Goal: Task Accomplishment & Management: Complete application form

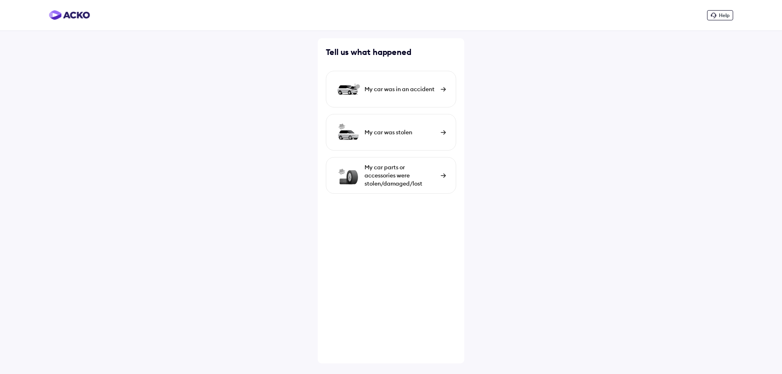
click at [410, 93] on div "My car was in an accident" at bounding box center [391, 89] width 130 height 37
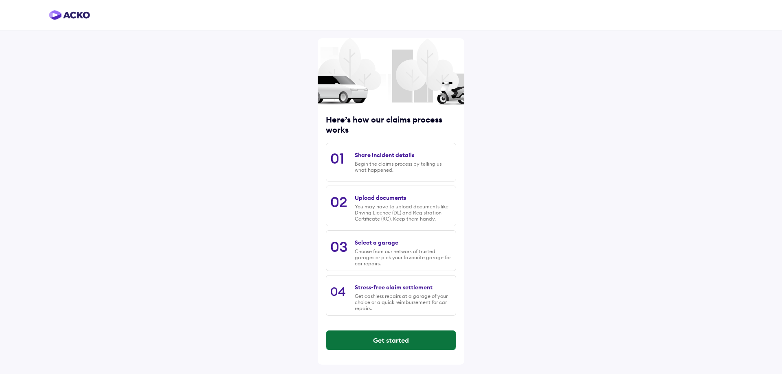
click at [393, 343] on button "Get started" at bounding box center [391, 341] width 130 height 20
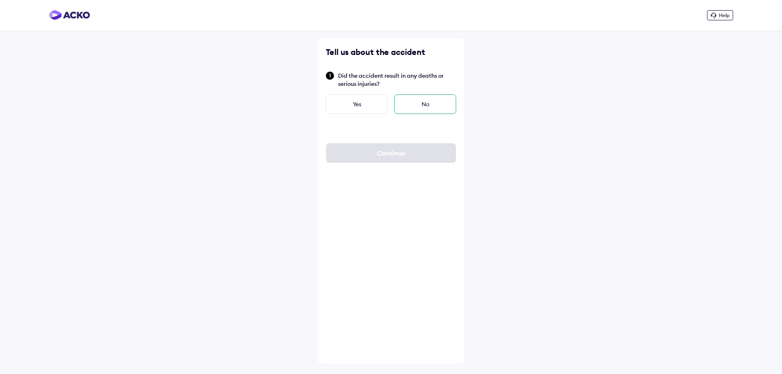
click at [429, 108] on div "No" at bounding box center [425, 105] width 62 height 20
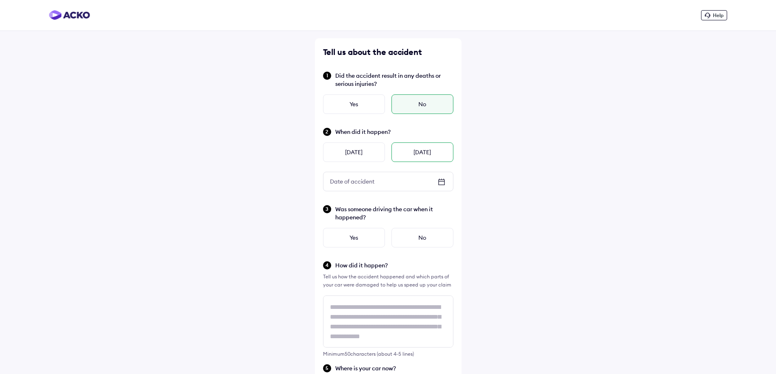
click at [409, 151] on div "Today" at bounding box center [423, 153] width 62 height 20
click at [423, 240] on div "No" at bounding box center [423, 238] width 62 height 20
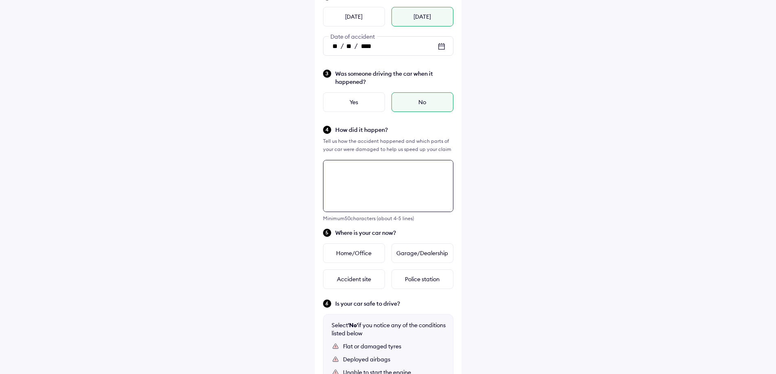
click at [382, 178] on div "Minimum 50 characters (about 4-5 lines)" at bounding box center [388, 191] width 130 height 62
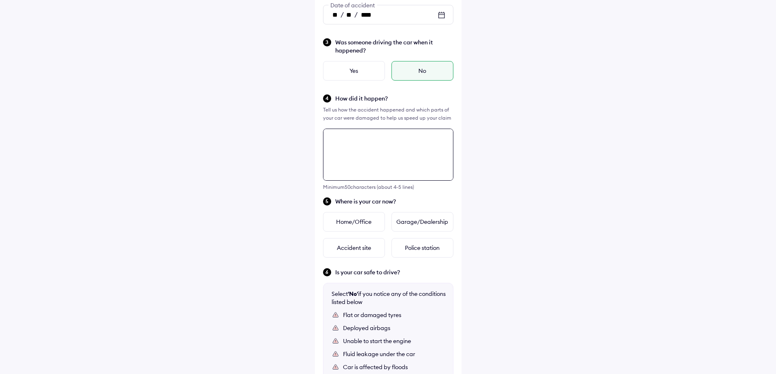
scroll to position [148, 0]
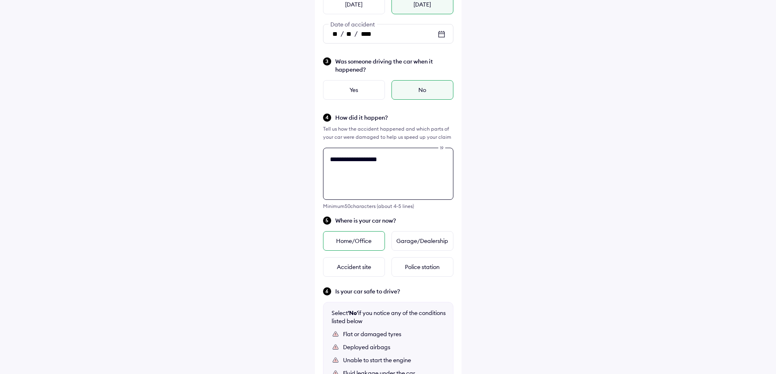
type textarea "**********"
click at [365, 242] on div "Home/Office" at bounding box center [354, 241] width 62 height 20
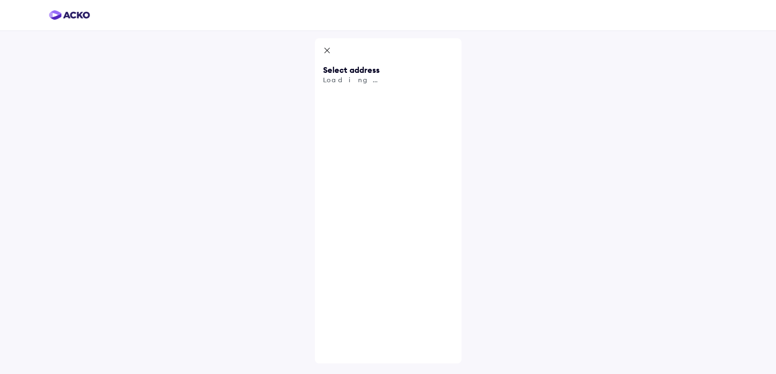
scroll to position [0, 0]
click at [387, 121] on span "Use my current location" at bounding box center [397, 125] width 118 height 27
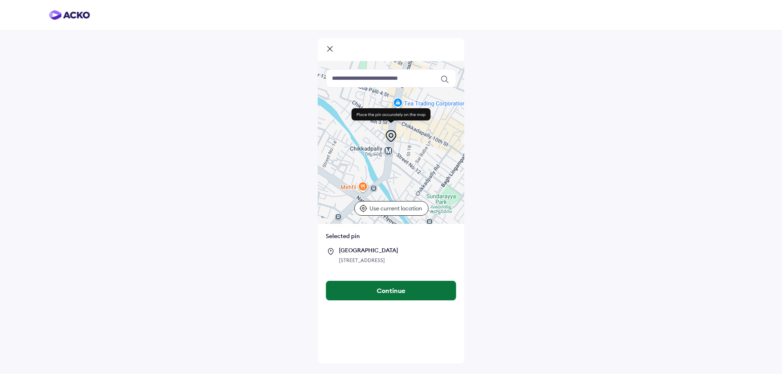
click at [407, 301] on button "Continue" at bounding box center [391, 291] width 130 height 20
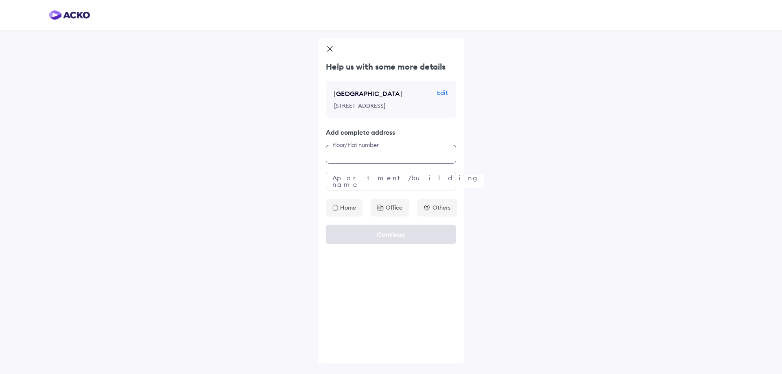
click at [382, 164] on input "text" at bounding box center [391, 154] width 130 height 19
type input "**********"
click at [372, 191] on input "text" at bounding box center [391, 181] width 130 height 19
type input "**********"
click at [403, 217] on div "Office" at bounding box center [390, 208] width 38 height 18
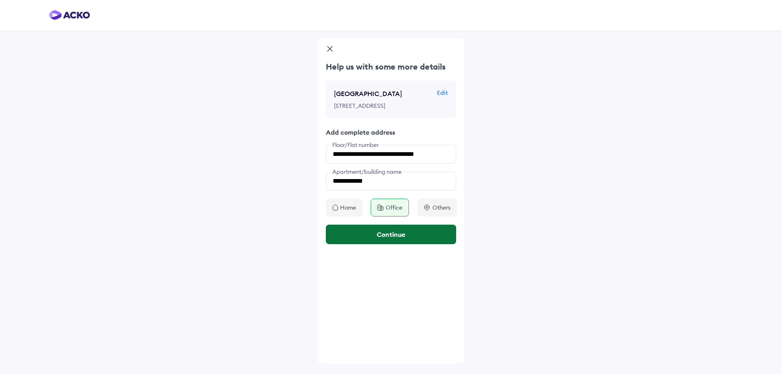
click at [414, 244] on button "Continue" at bounding box center [391, 235] width 130 height 20
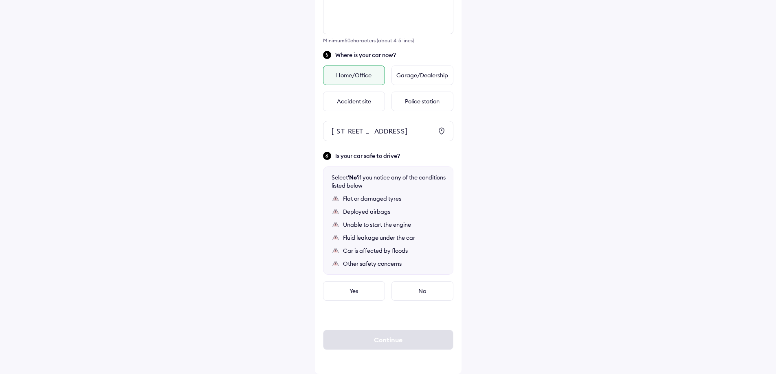
scroll to position [328, 0]
click at [369, 293] on div "Yes" at bounding box center [354, 292] width 62 height 20
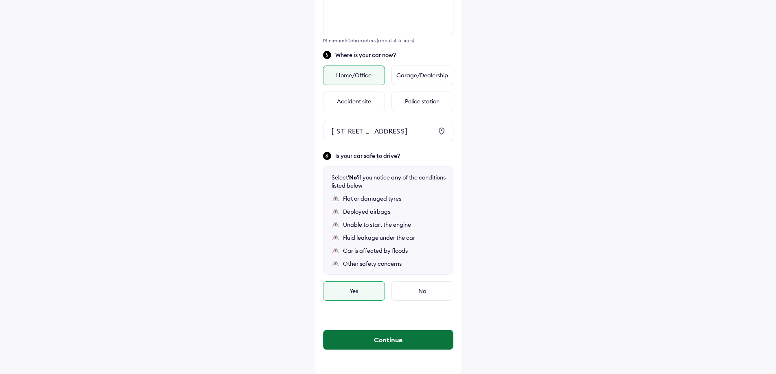
click at [384, 340] on button "Continue" at bounding box center [389, 340] width 130 height 20
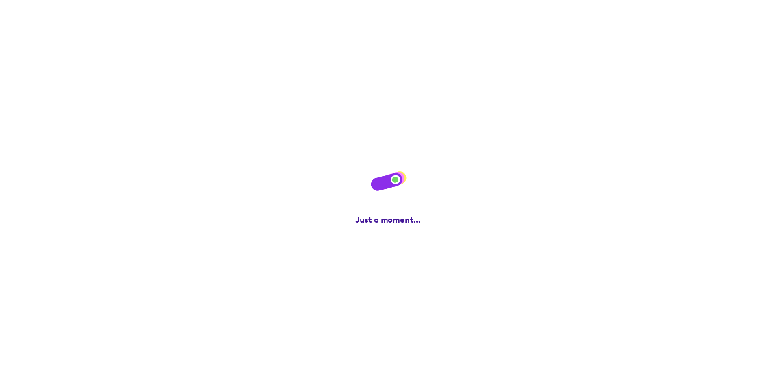
scroll to position [0, 0]
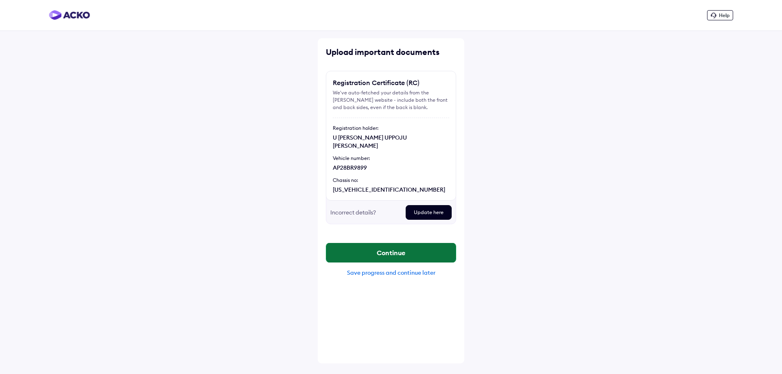
click at [391, 243] on button "Continue" at bounding box center [391, 253] width 130 height 20
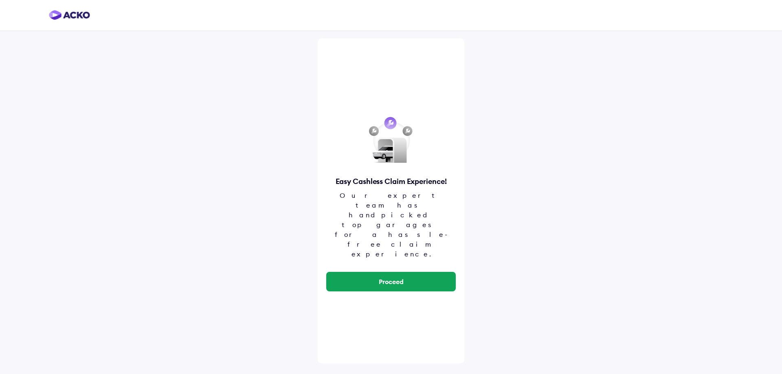
click at [391, 272] on button "Proceed" at bounding box center [391, 282] width 130 height 20
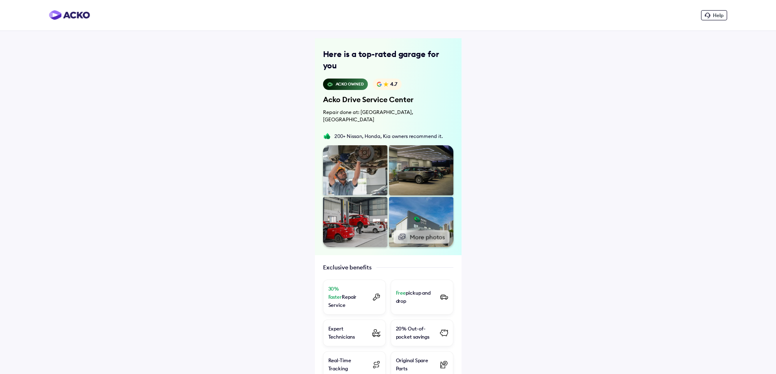
click at [421, 231] on button "More photos" at bounding box center [421, 237] width 56 height 13
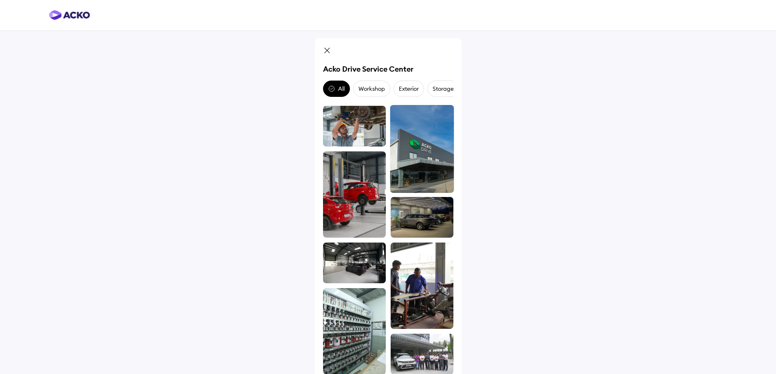
click at [425, 157] on img at bounding box center [422, 149] width 64 height 88
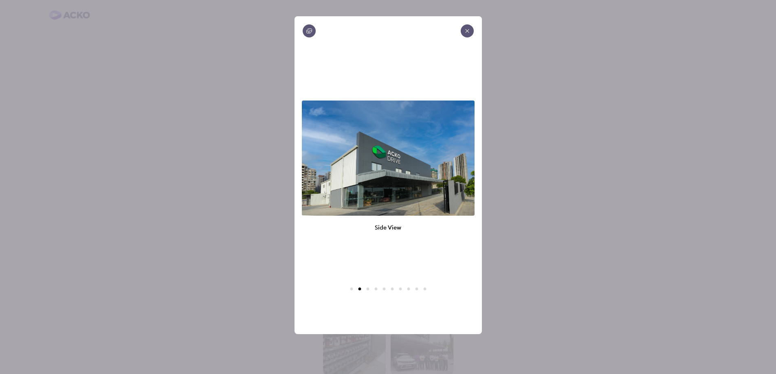
click at [467, 34] on div at bounding box center [467, 30] width 13 height 13
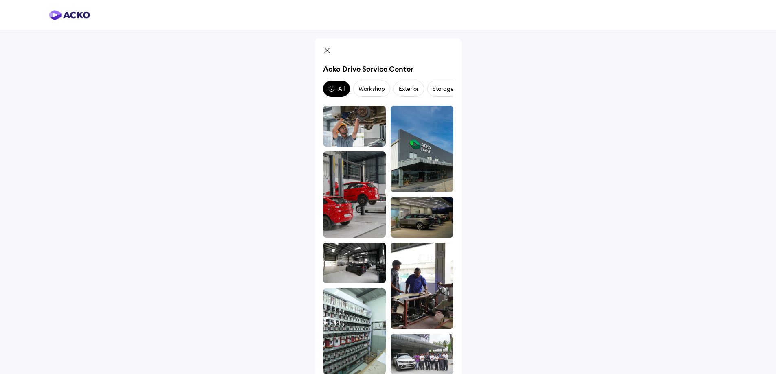
click at [328, 50] on icon at bounding box center [327, 50] width 5 height 5
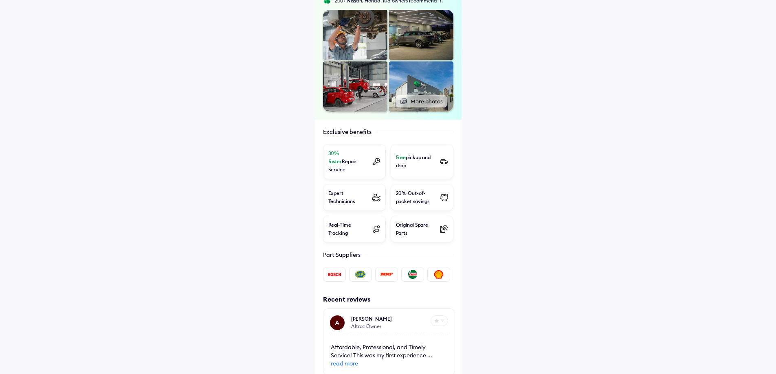
scroll to position [225, 0]
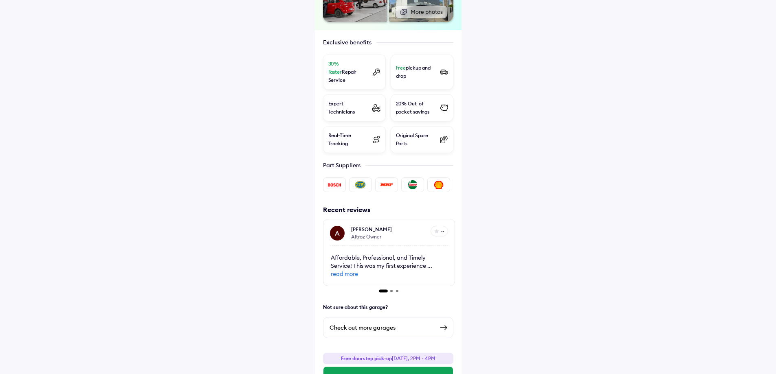
click at [412, 323] on div "Check out more garages" at bounding box center [382, 328] width 104 height 10
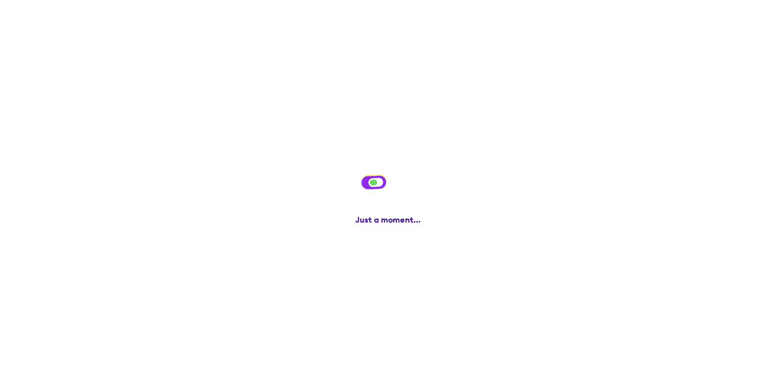
scroll to position [0, 0]
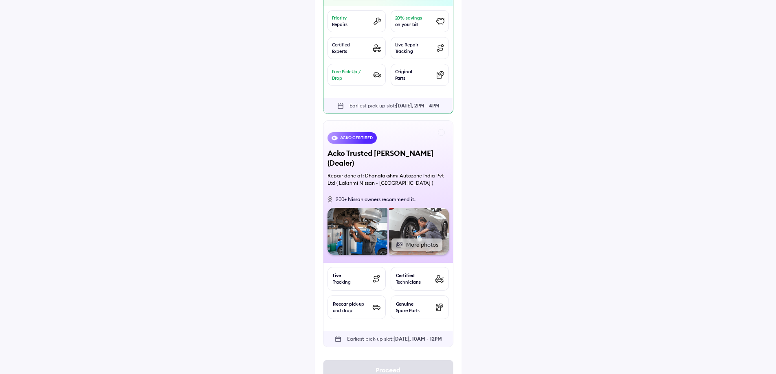
scroll to position [237, 0]
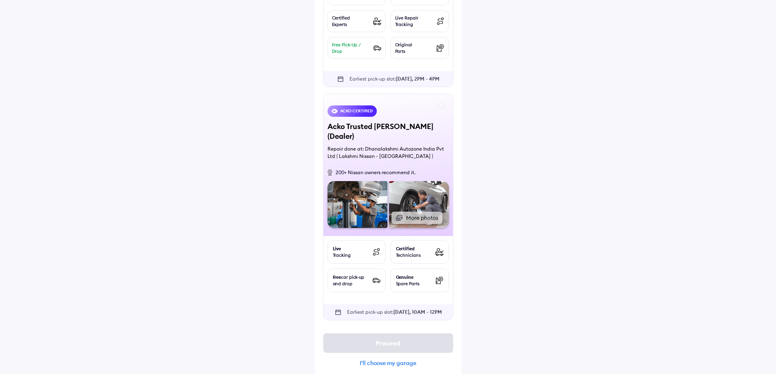
click at [389, 360] on div "I'll choose my garage" at bounding box center [388, 363] width 130 height 7
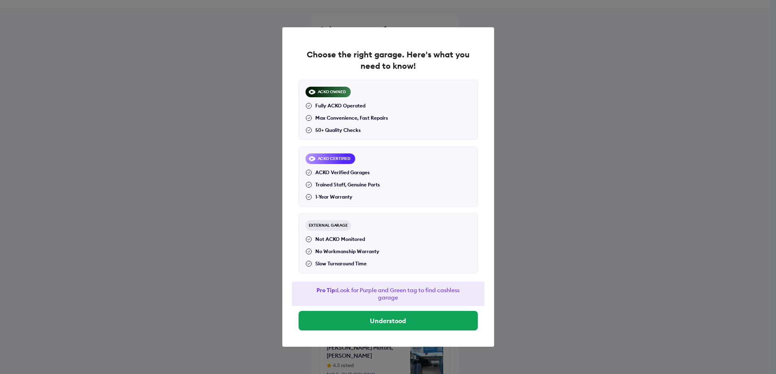
scroll to position [44, 0]
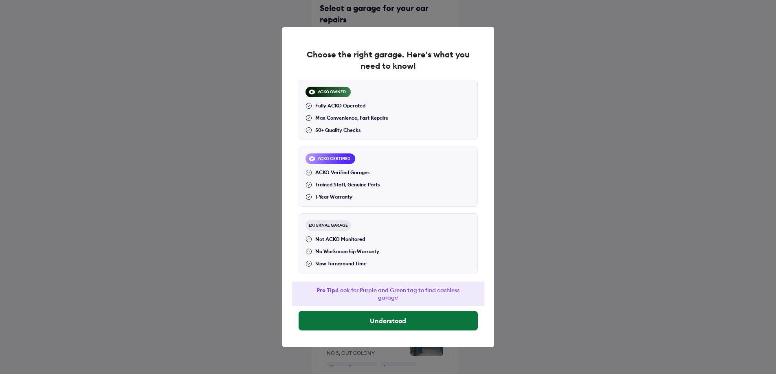
click at [399, 323] on button "Understood" at bounding box center [388, 321] width 179 height 20
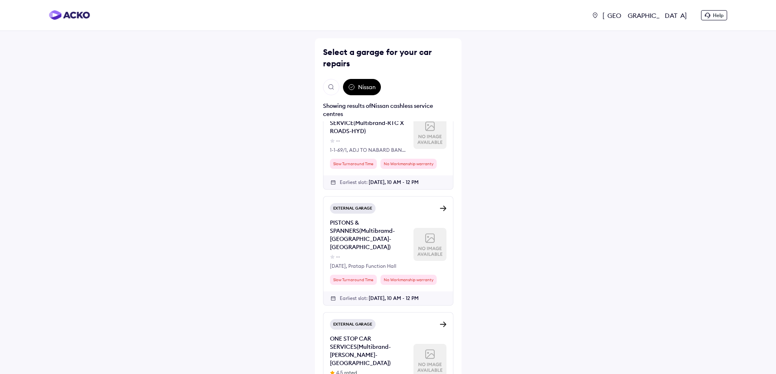
scroll to position [407, 0]
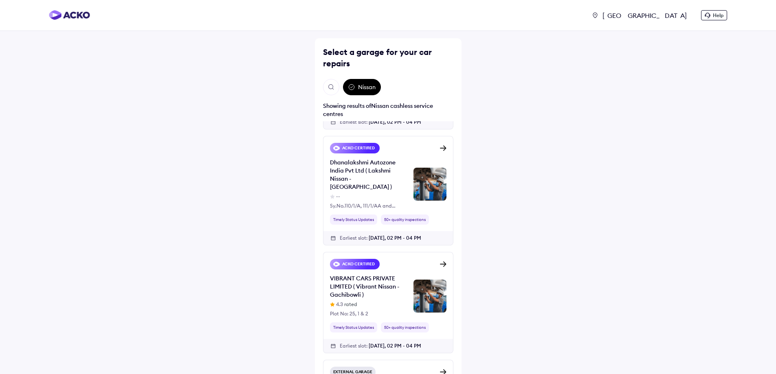
click at [349, 88] on icon at bounding box center [351, 86] width 5 height 5
click at [352, 89] on icon at bounding box center [351, 87] width 7 height 7
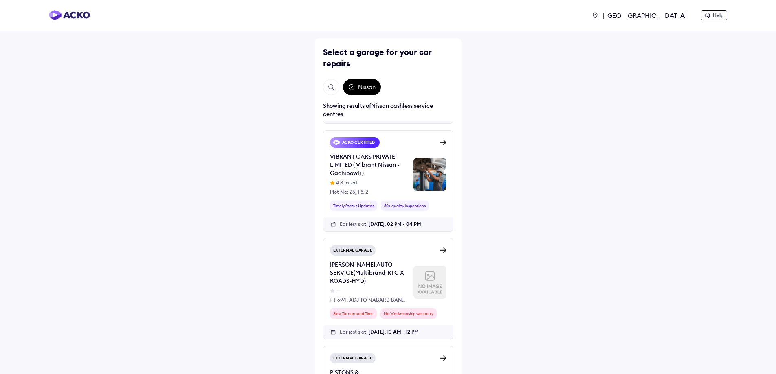
scroll to position [543, 0]
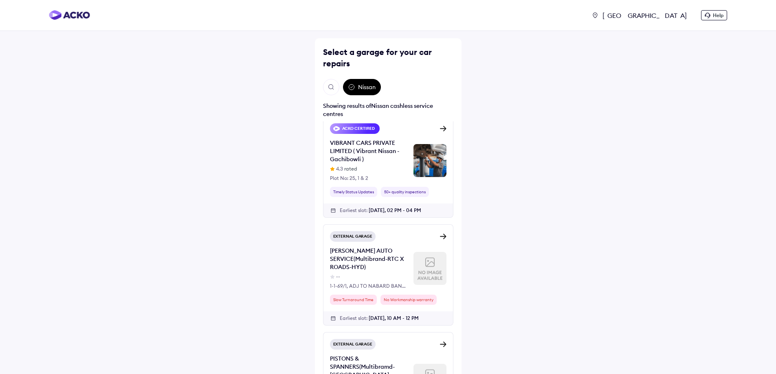
click at [443, 233] on img at bounding box center [443, 236] width 7 height 7
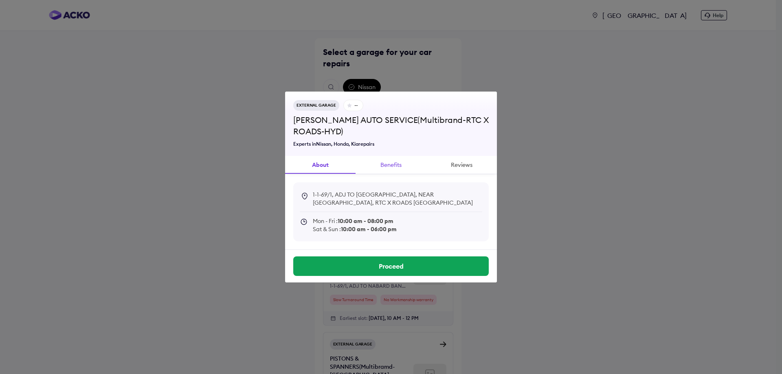
click at [397, 167] on button "Benefits" at bounding box center [391, 165] width 70 height 18
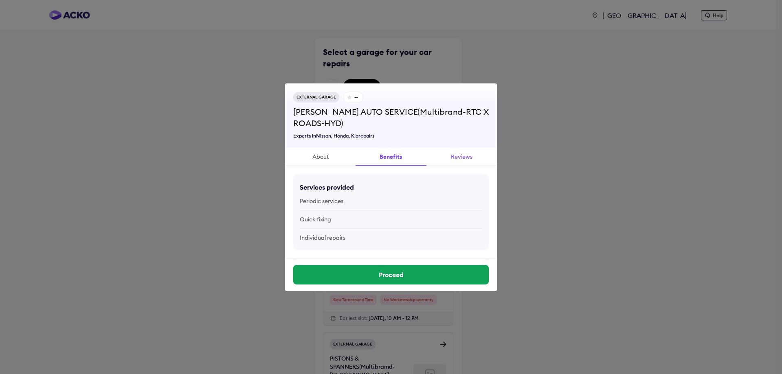
click at [464, 156] on button "Reviews" at bounding box center [462, 157] width 70 height 18
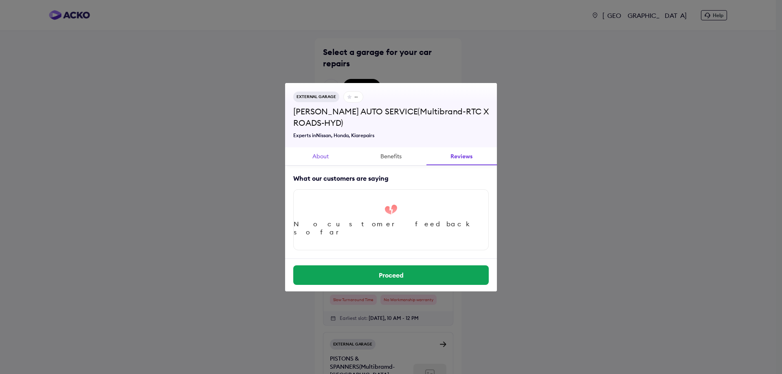
click at [317, 157] on button "About" at bounding box center [320, 156] width 70 height 18
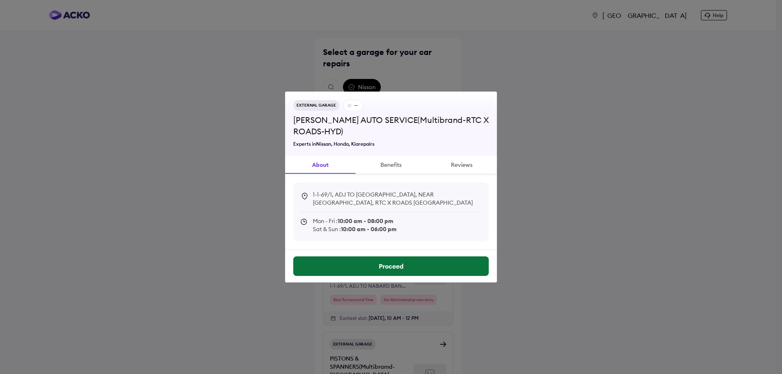
click at [404, 261] on button "Proceed" at bounding box center [391, 267] width 196 height 20
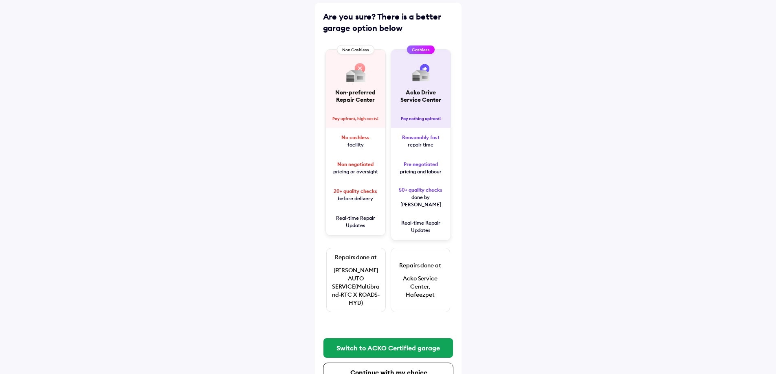
scroll to position [53, 0]
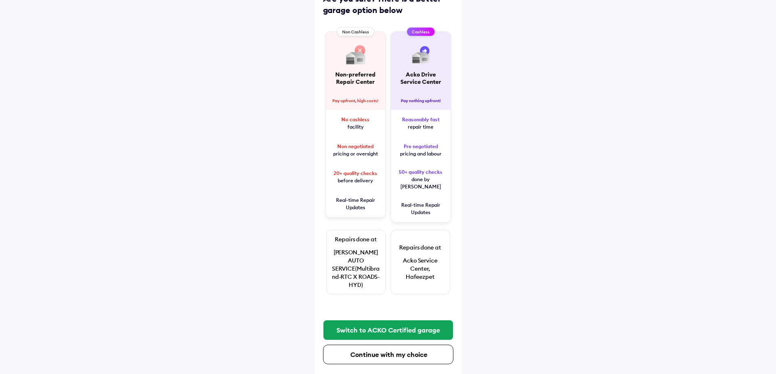
click at [339, 98] on p "Pay upfront, high costs!" at bounding box center [355, 100] width 46 height 5
click at [384, 351] on div "Continue with my choice" at bounding box center [389, 355] width 119 height 8
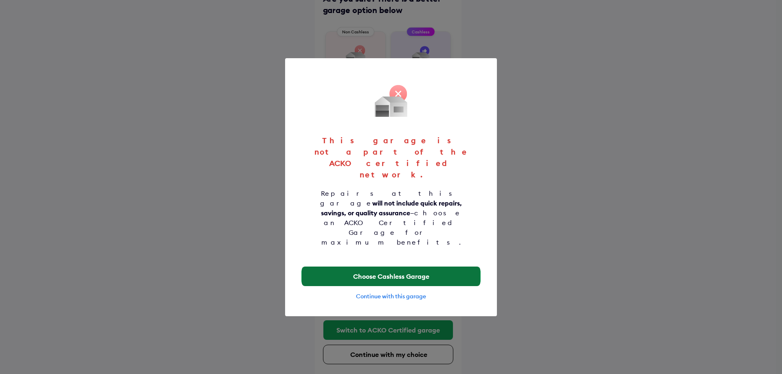
click at [437, 267] on button "Choose Cashless Garage" at bounding box center [391, 277] width 178 height 20
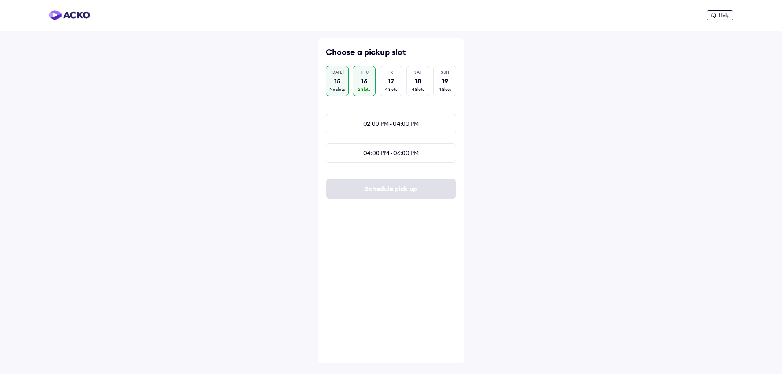
click at [340, 84] on div "15" at bounding box center [338, 81] width 6 height 9
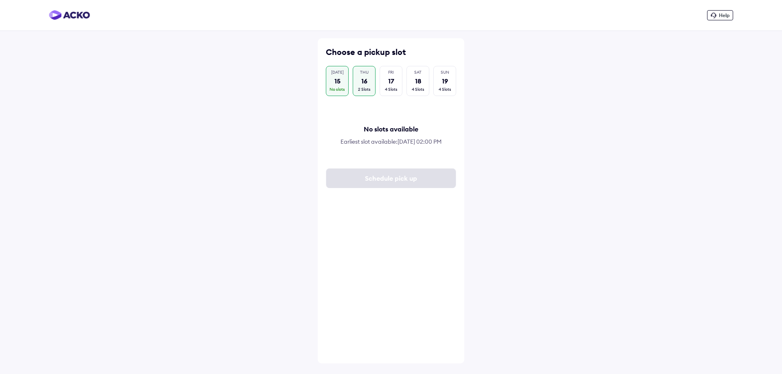
click at [359, 74] on div "THU 16 2 Slots" at bounding box center [364, 81] width 23 height 30
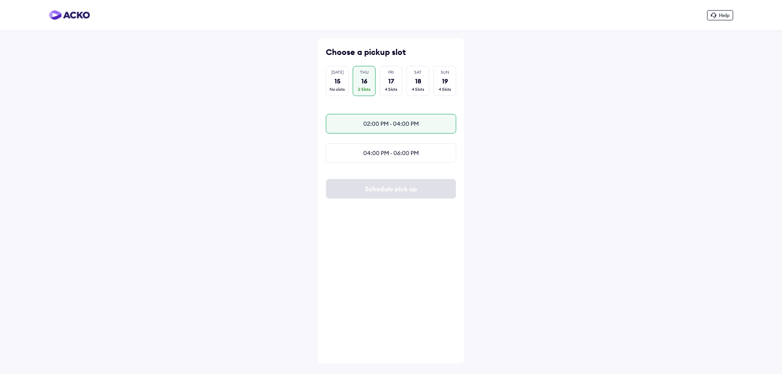
click at [408, 130] on div "02:00 PM - 04:00 PM" at bounding box center [391, 124] width 130 height 20
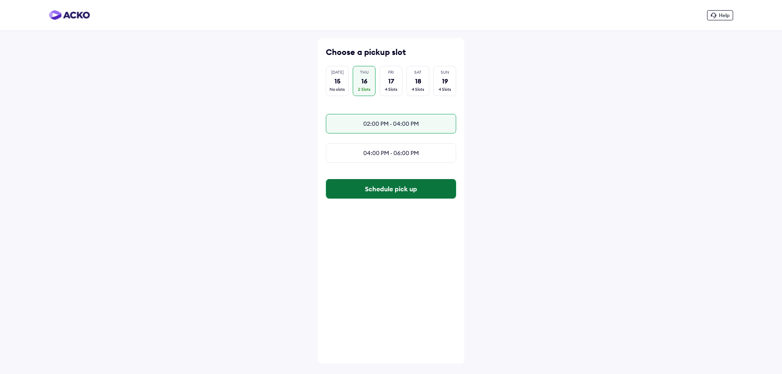
click at [403, 196] on button "Schedule pick up" at bounding box center [391, 189] width 130 height 20
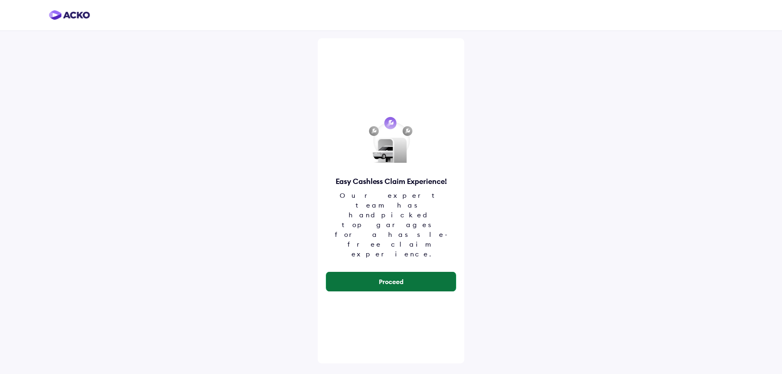
click at [429, 272] on button "Proceed" at bounding box center [391, 282] width 130 height 20
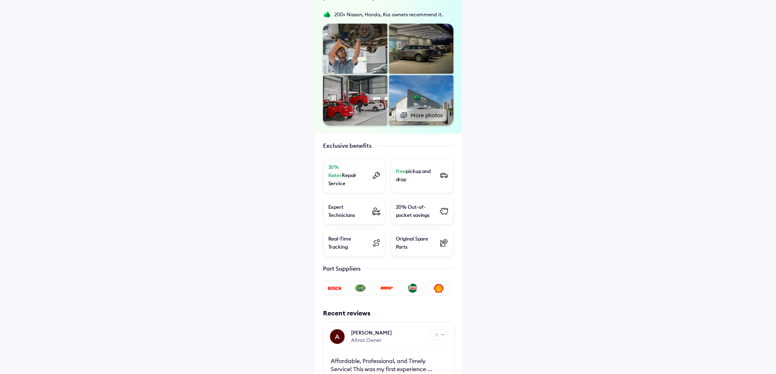
scroll to position [136, 0]
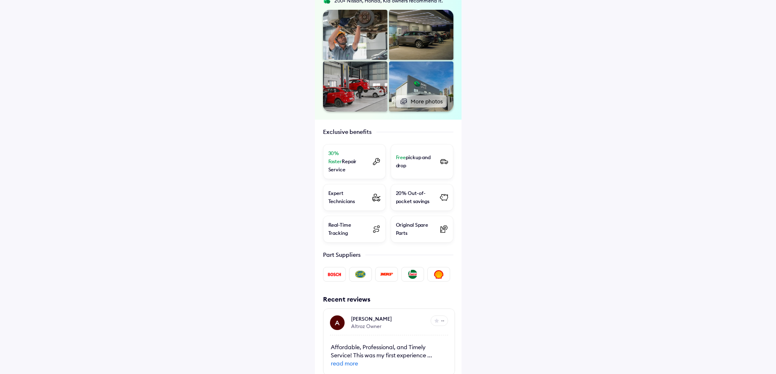
click at [341, 267] on div at bounding box center [334, 274] width 23 height 15
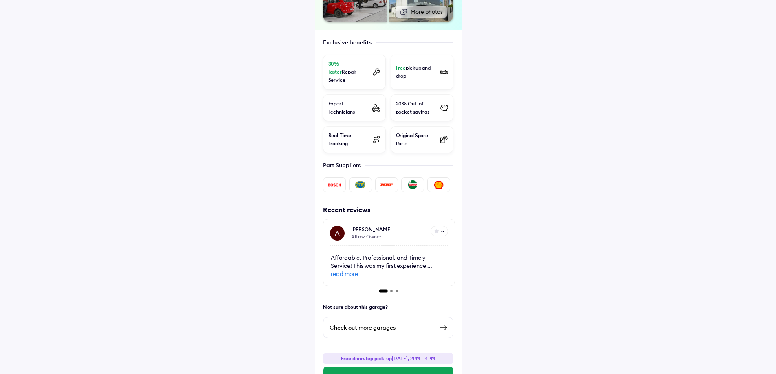
click at [396, 323] on div "Check out more garages" at bounding box center [382, 328] width 104 height 10
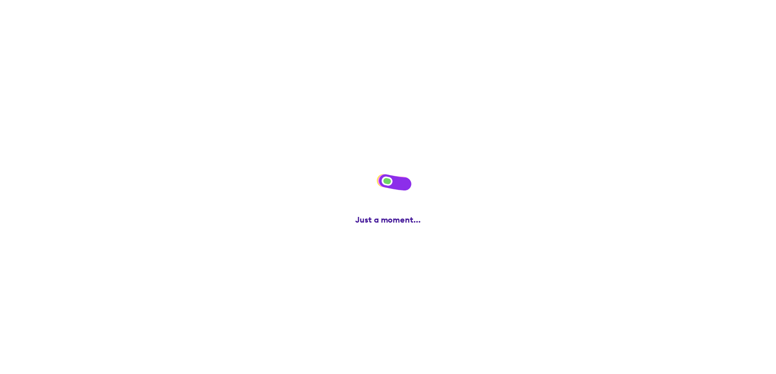
scroll to position [0, 0]
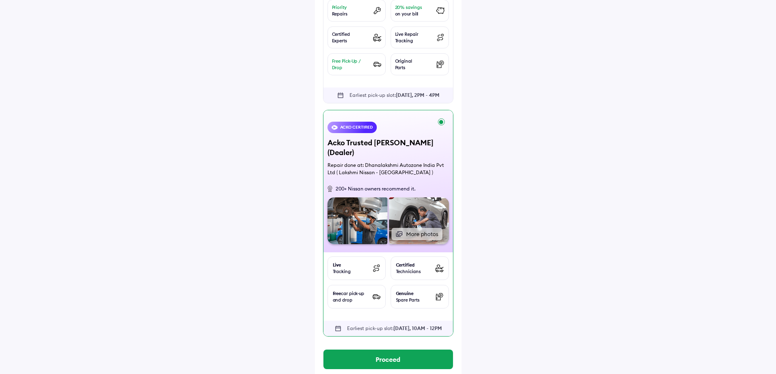
scroll to position [237, 0]
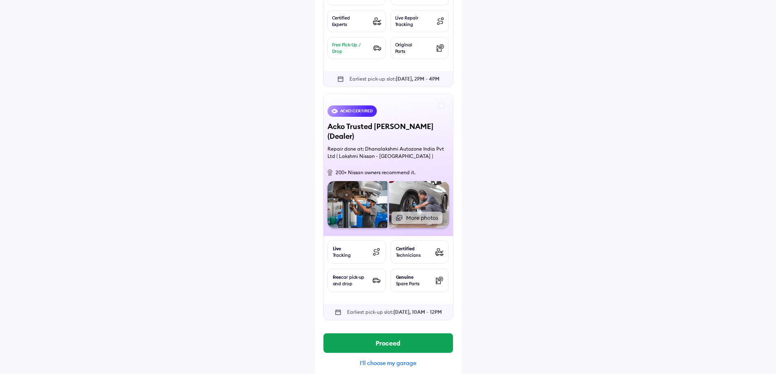
click at [392, 360] on div "I'll choose my garage" at bounding box center [388, 363] width 130 height 7
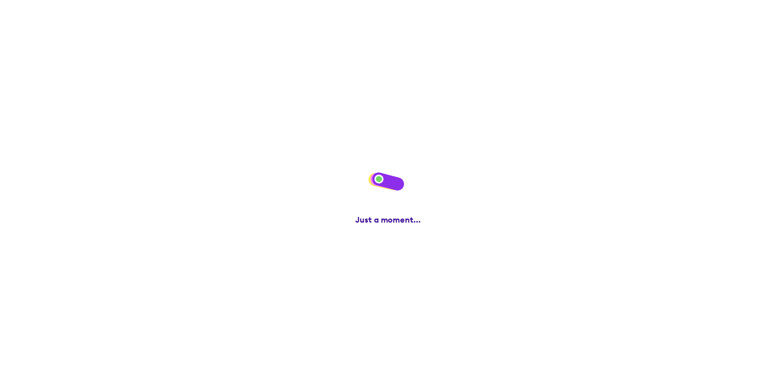
scroll to position [0, 0]
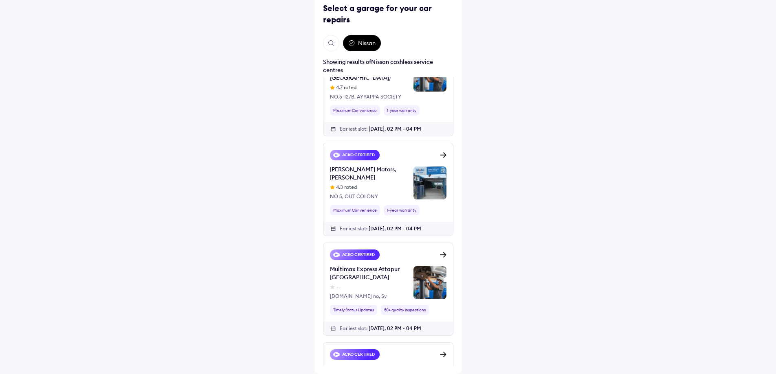
scroll to position [136, 0]
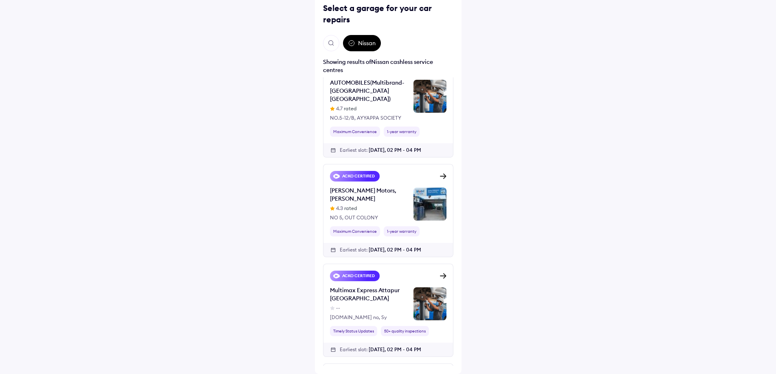
click at [385, 187] on div "[PERSON_NAME] Motors, [PERSON_NAME]" at bounding box center [368, 195] width 77 height 16
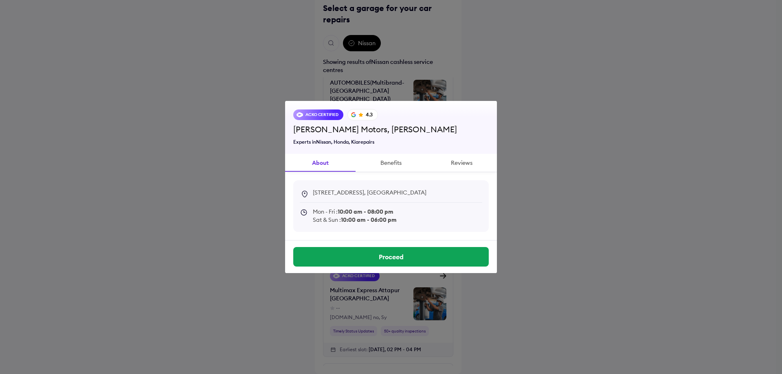
click at [532, 141] on div "ACKO CERTIFIED 4.3 Gokul Motors, Yellareddy Guda Experts in Nissan, Honda, Kia …" at bounding box center [391, 187] width 782 height 374
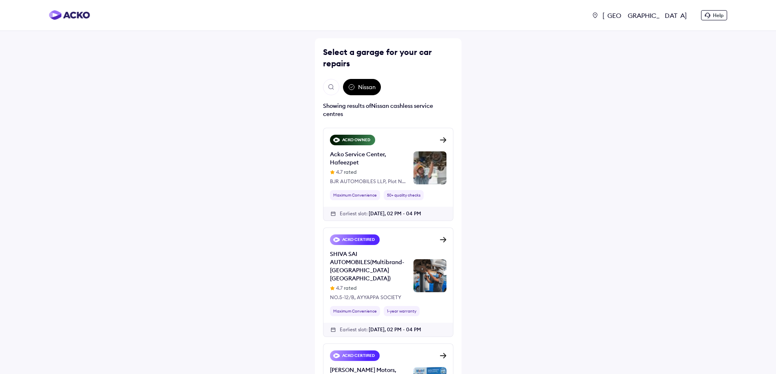
click at [379, 152] on div "Acko Service Center, Hafeezpet" at bounding box center [368, 158] width 77 height 16
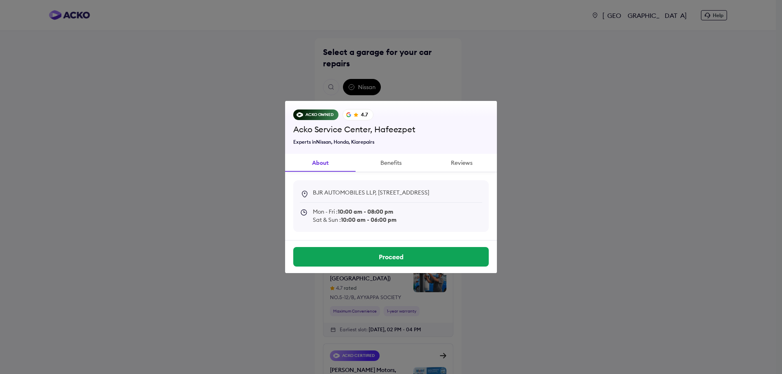
click at [535, 190] on div "ACKO OWNED 4.7 Acko Service Center, Hafeezpet Experts in Nissan, Honda, Kia rep…" at bounding box center [391, 187] width 782 height 374
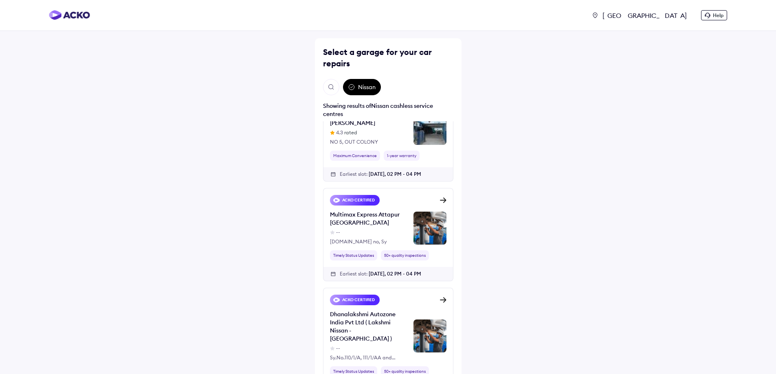
scroll to position [272, 0]
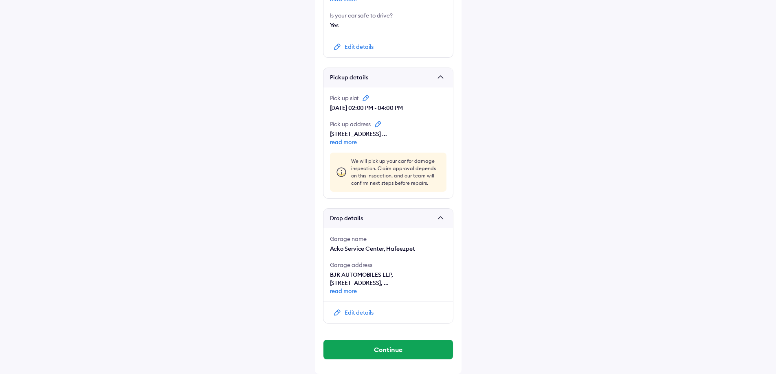
scroll to position [394, 0]
click at [366, 311] on div "Edit details" at bounding box center [359, 313] width 29 height 8
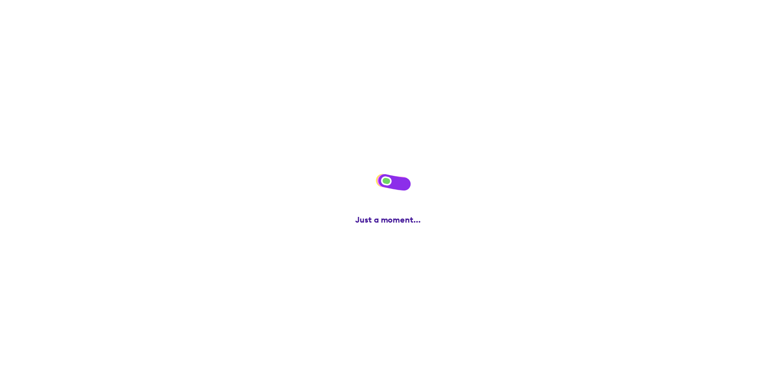
scroll to position [0, 0]
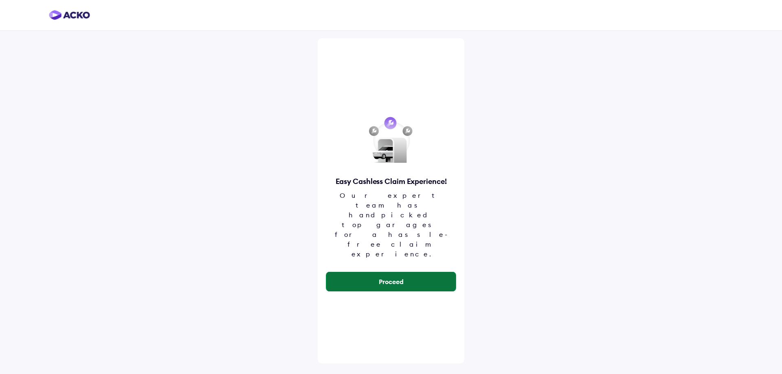
click at [402, 272] on button "Proceed" at bounding box center [391, 282] width 130 height 20
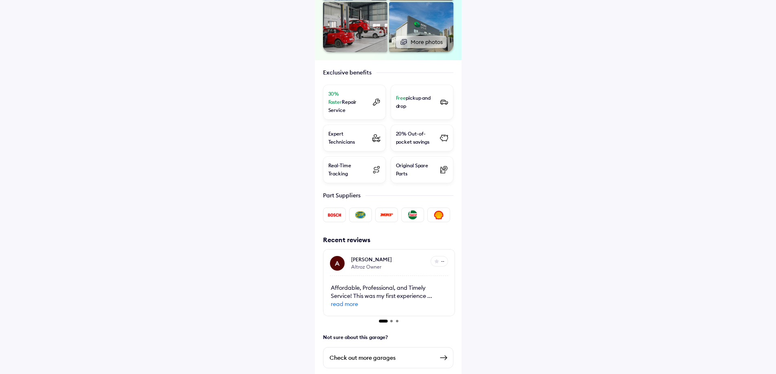
scroll to position [225, 0]
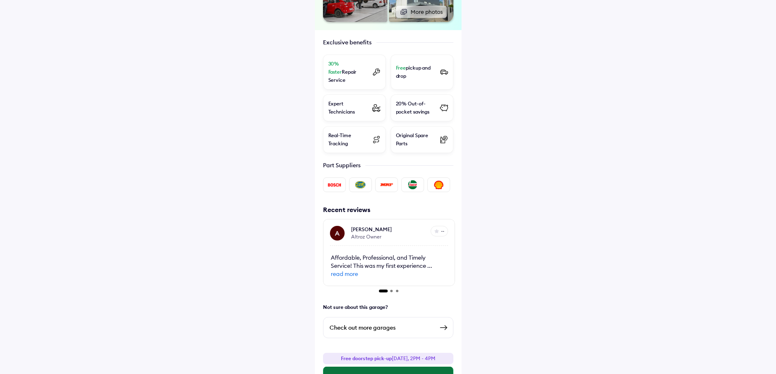
click at [398, 367] on button "Select this Slot" at bounding box center [389, 377] width 130 height 20
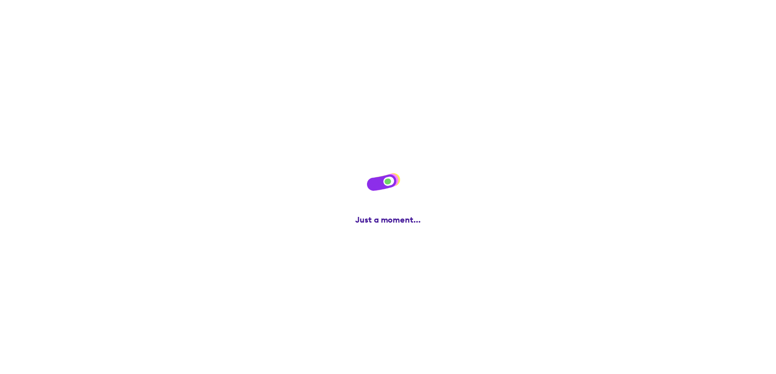
scroll to position [0, 0]
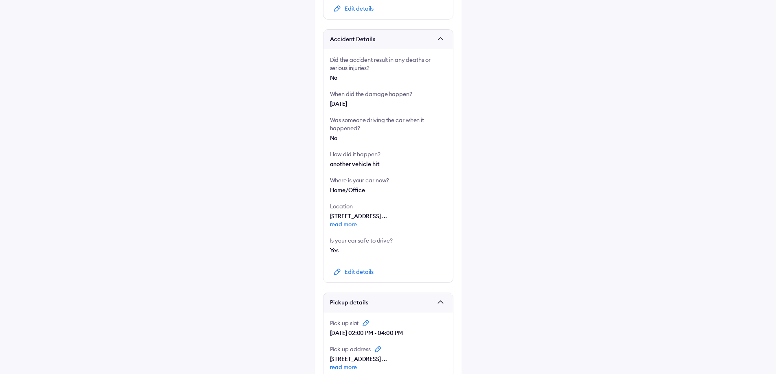
scroll to position [394, 0]
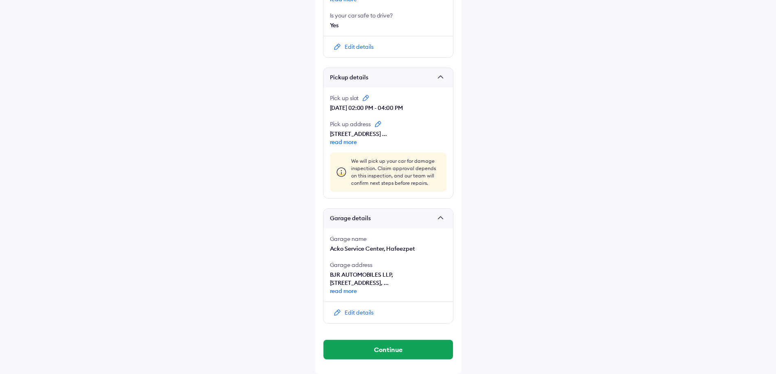
click at [368, 312] on div "Edit details" at bounding box center [359, 313] width 29 height 8
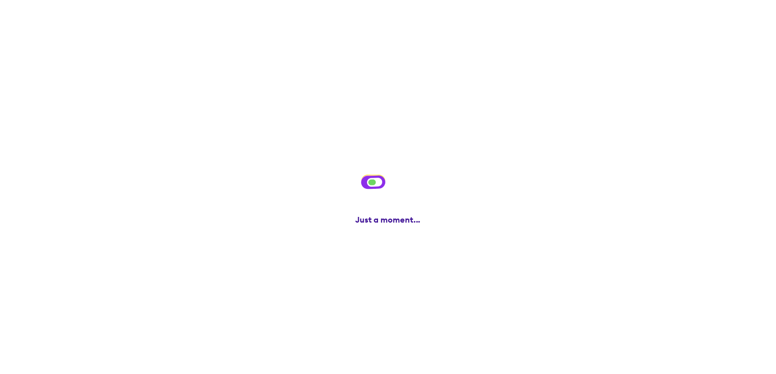
scroll to position [0, 0]
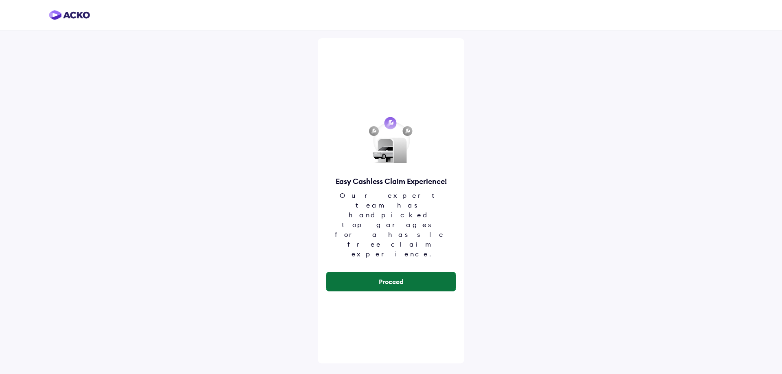
click at [396, 272] on button "Proceed" at bounding box center [391, 282] width 130 height 20
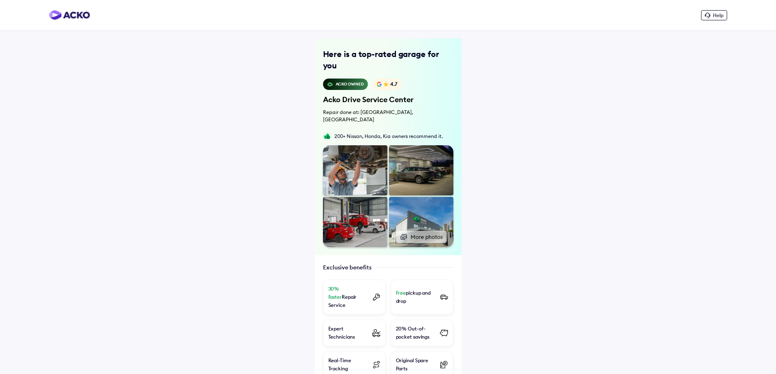
scroll to position [225, 0]
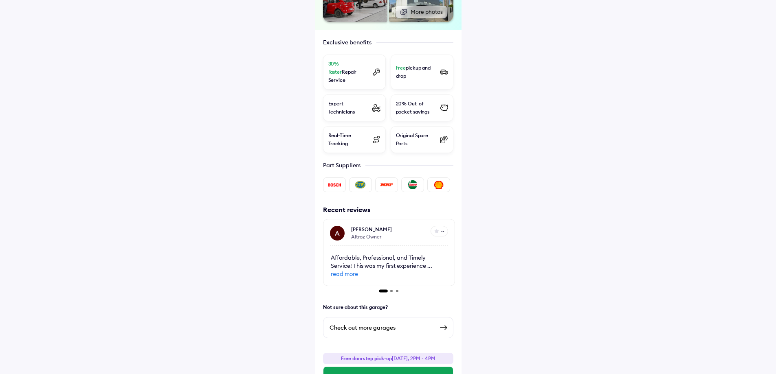
click at [394, 323] on div "Check out more garages" at bounding box center [382, 328] width 104 height 10
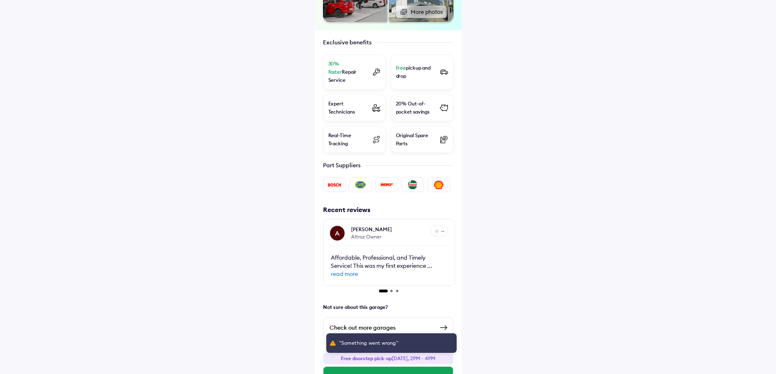
click at [248, 202] on div "Help Here is a top-rated garage for you ACKO Owned 4.7 Acko Drive Service Cente…" at bounding box center [388, 88] width 776 height 627
click at [396, 323] on div "Check out more garages" at bounding box center [382, 328] width 104 height 10
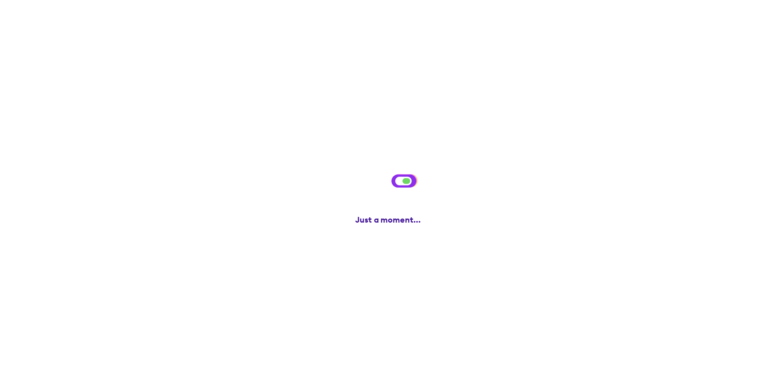
scroll to position [0, 0]
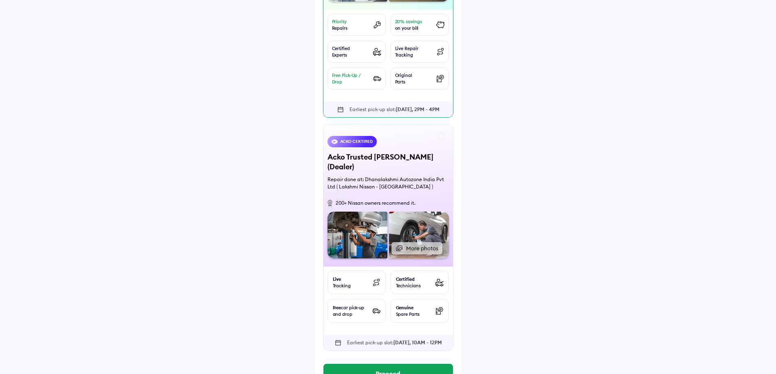
scroll to position [237, 0]
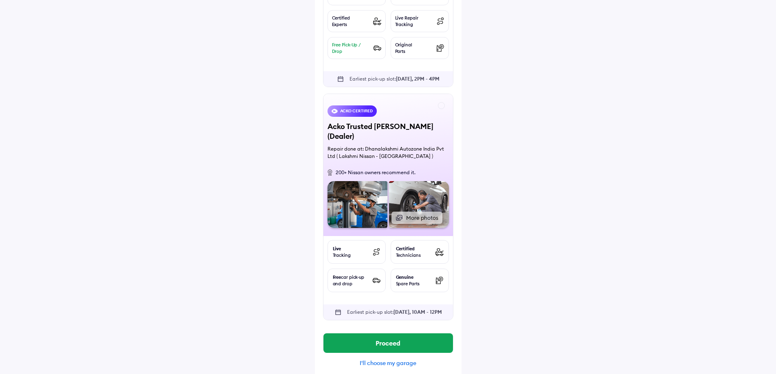
click at [398, 360] on div "I'll choose my garage" at bounding box center [388, 363] width 130 height 7
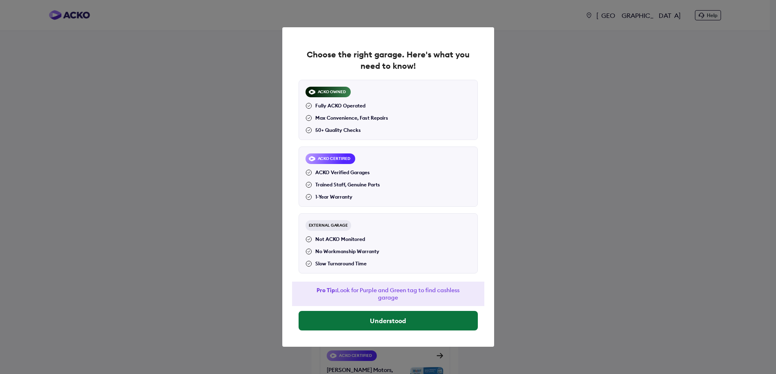
click at [396, 322] on button "Understood" at bounding box center [388, 321] width 179 height 20
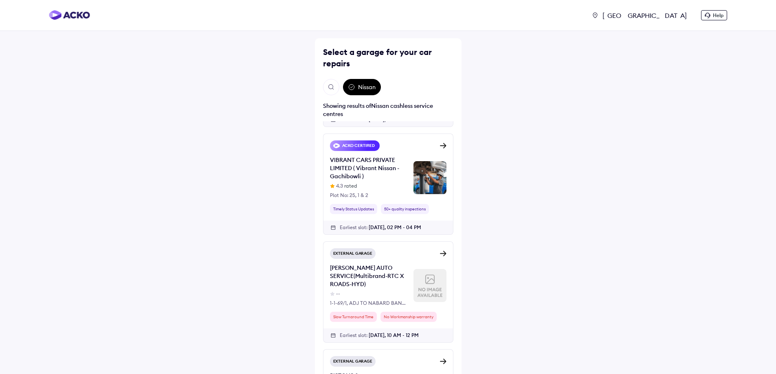
scroll to position [543, 0]
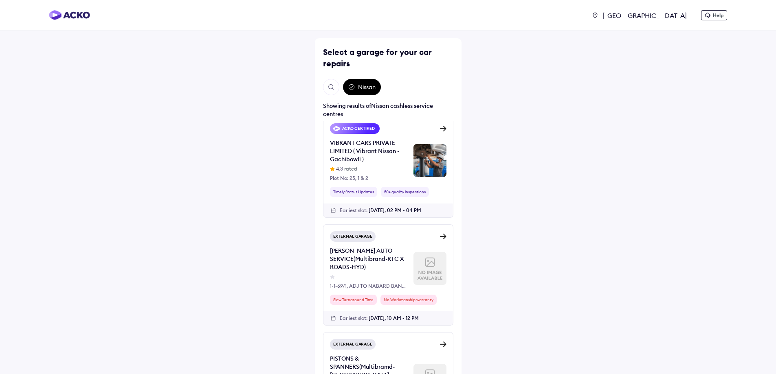
click at [376, 247] on div "[PERSON_NAME] AUTO SERVICE(Multibrand-RTC X ROADS-HYD)" at bounding box center [368, 259] width 77 height 24
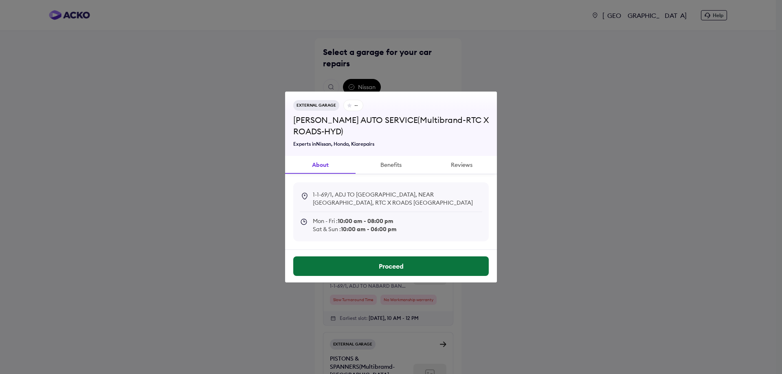
click at [405, 265] on button "Proceed" at bounding box center [391, 267] width 196 height 20
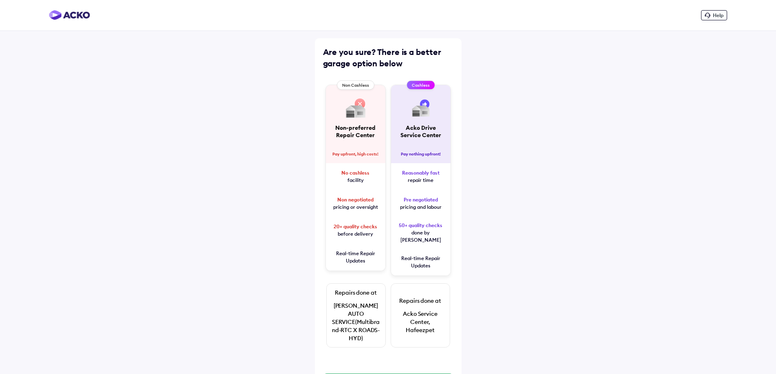
click at [360, 233] on span "20+ quality checks before delivery" at bounding box center [355, 230] width 51 height 15
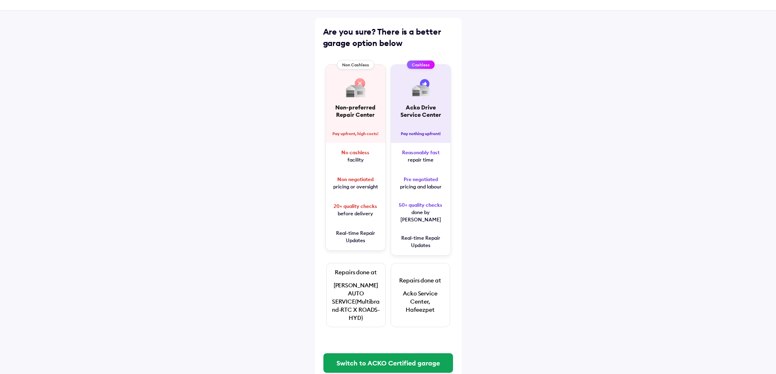
scroll to position [53, 0]
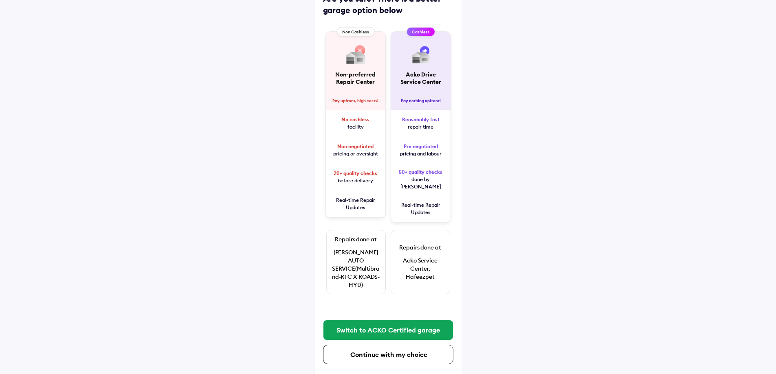
click at [382, 352] on div "Continue with my choice" at bounding box center [389, 355] width 119 height 8
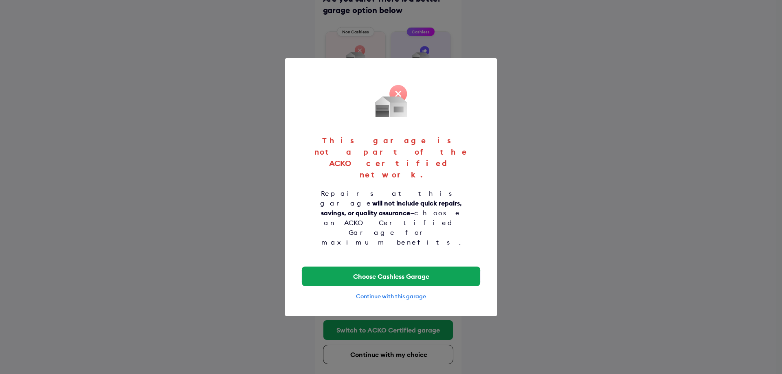
click at [410, 293] on div "Continue with this garage" at bounding box center [391, 296] width 179 height 7
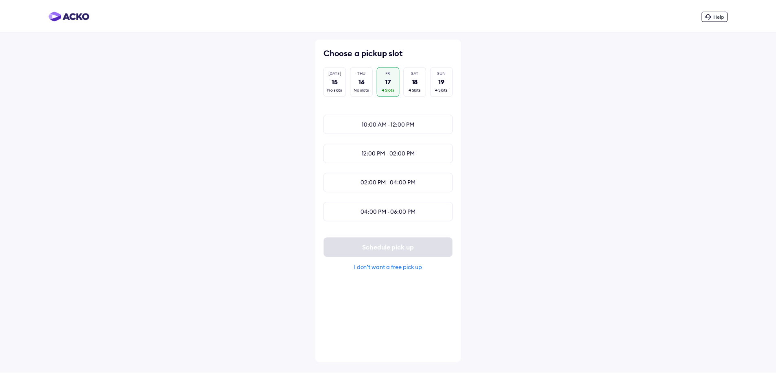
scroll to position [0, 6]
click at [585, 153] on div "Help Choose a pickup slot [DATE] 15 No slots THU 16 No slots FRI 17 4 Slots SAT…" at bounding box center [391, 187] width 782 height 374
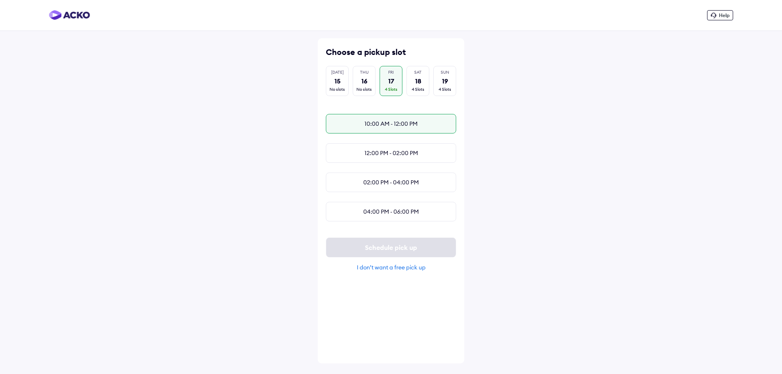
click at [414, 126] on div "10:00 AM - 12:00 PM" at bounding box center [391, 124] width 130 height 20
click at [417, 255] on button "Schedule pick up" at bounding box center [391, 248] width 130 height 20
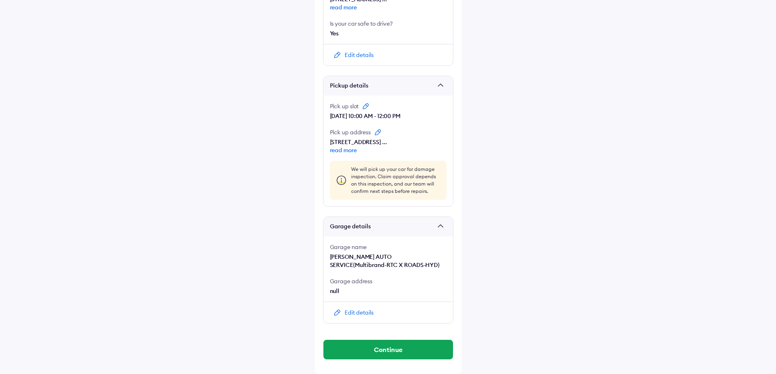
scroll to position [385, 0]
click at [416, 348] on button "Continue" at bounding box center [389, 350] width 130 height 20
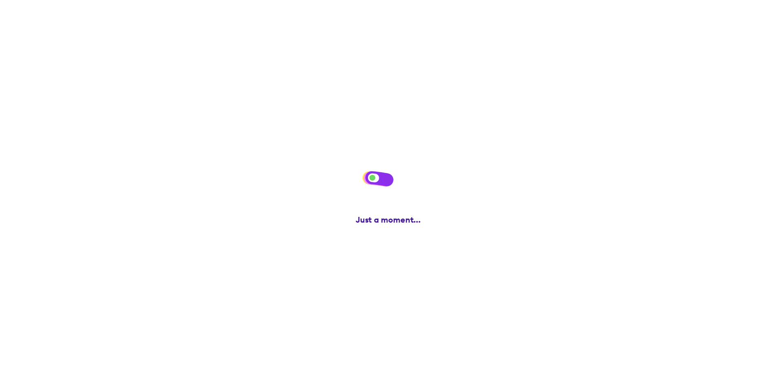
scroll to position [0, 0]
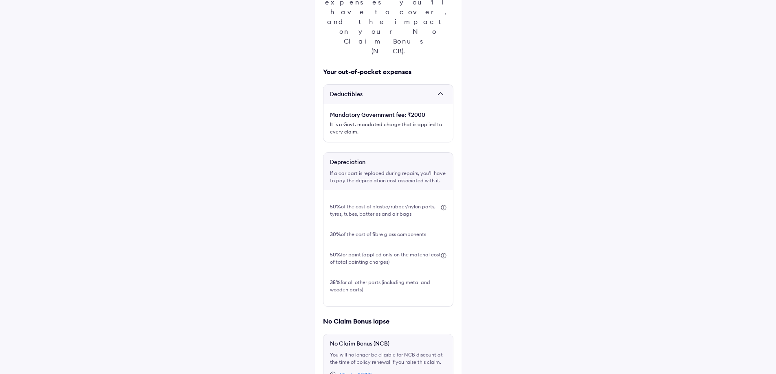
scroll to position [200, 0]
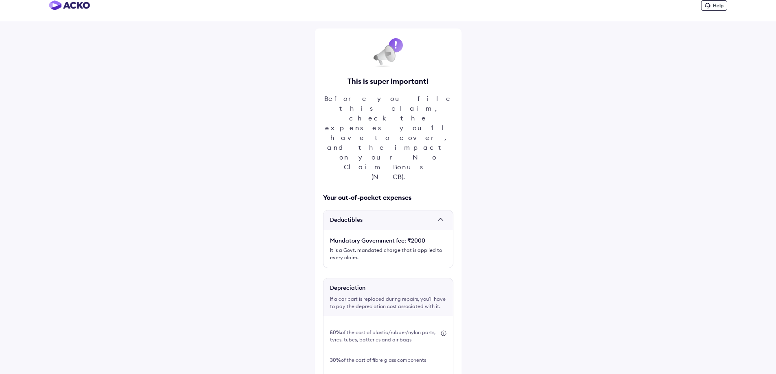
scroll to position [0, 0]
